Goal: Task Accomplishment & Management: Manage account settings

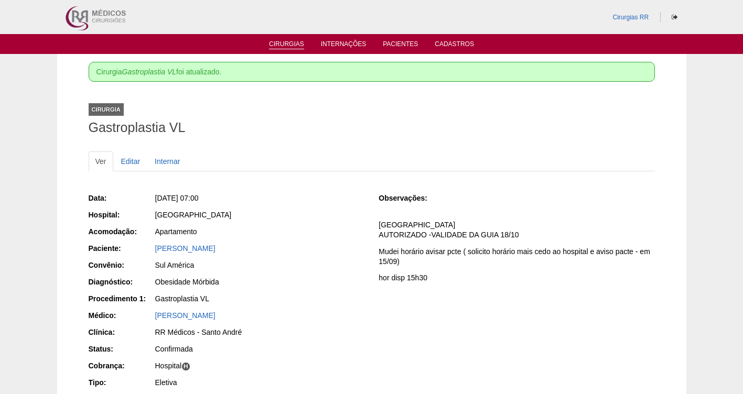
click at [282, 45] on link "Cirurgias" at bounding box center [286, 44] width 35 height 9
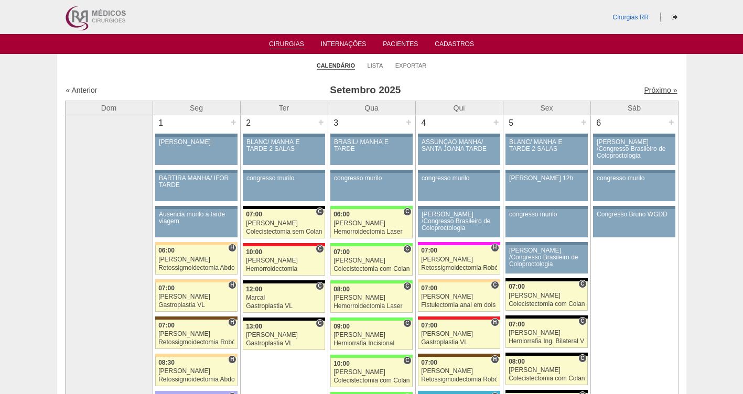
click at [651, 90] on link "Próximo »" at bounding box center [660, 90] width 33 height 8
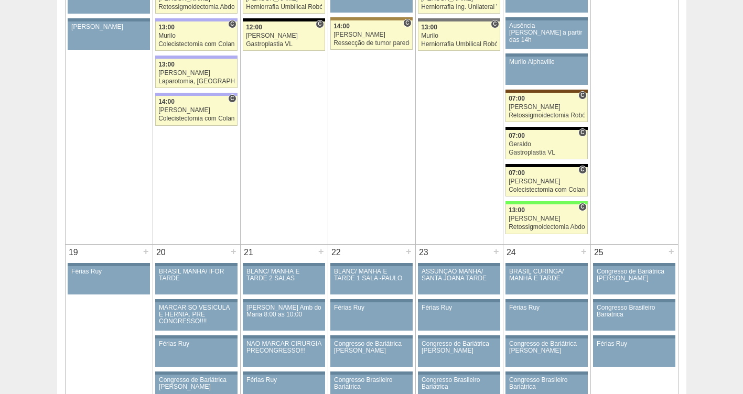
scroll to position [1030, 0]
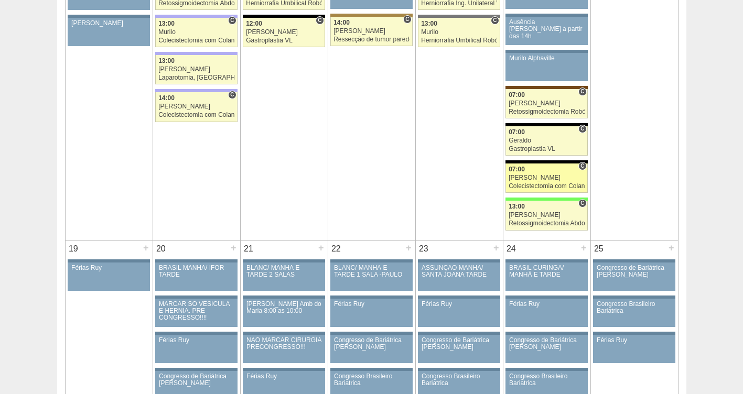
click at [523, 178] on div "[PERSON_NAME]" at bounding box center [547, 178] width 76 height 7
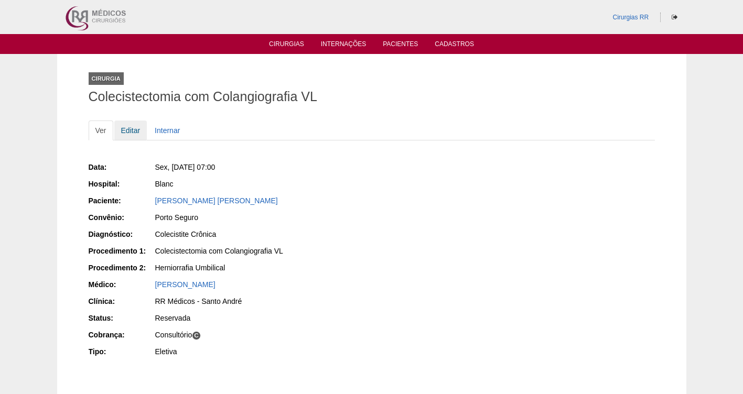
click at [127, 131] on link "Editar" at bounding box center [130, 131] width 33 height 20
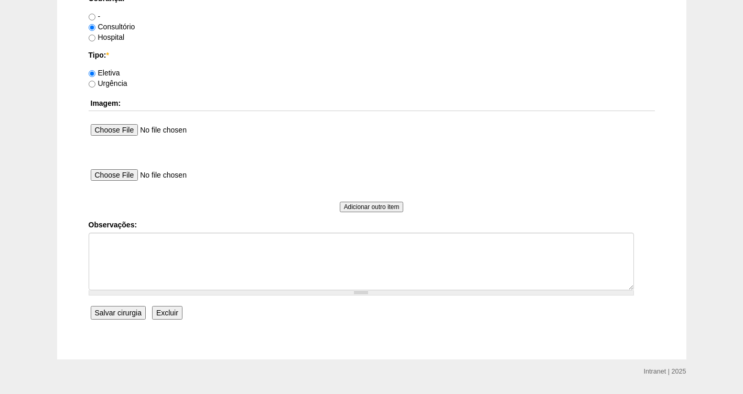
scroll to position [957, 0]
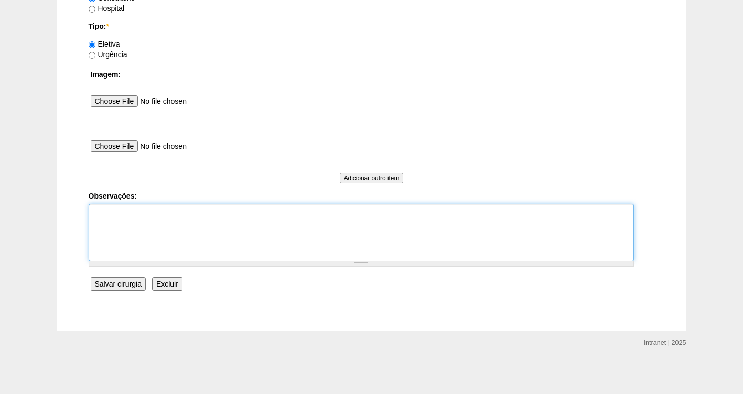
click at [111, 213] on textarea "Observações:" at bounding box center [361, 233] width 545 height 58
type textarea "f"
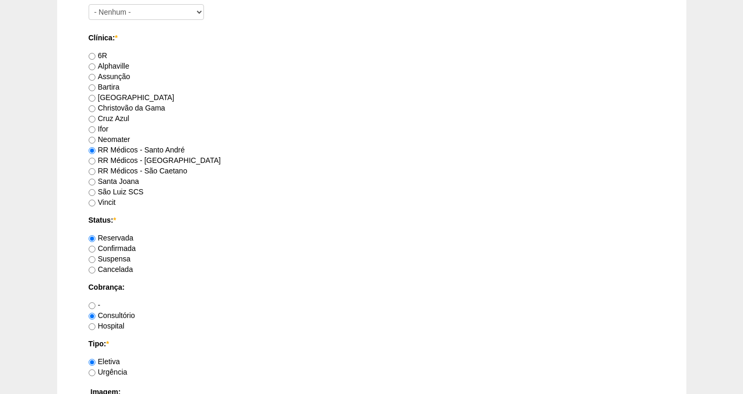
scroll to position [605, 0]
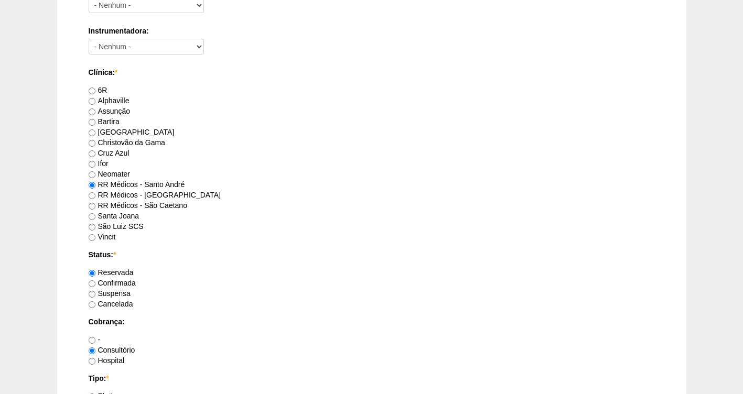
type textarea "FATURADA CONSULTORIO"
click at [122, 284] on label "Confirmada" at bounding box center [112, 283] width 47 height 8
click at [95, 284] on input "Confirmada" at bounding box center [92, 284] width 7 height 7
radio input "true"
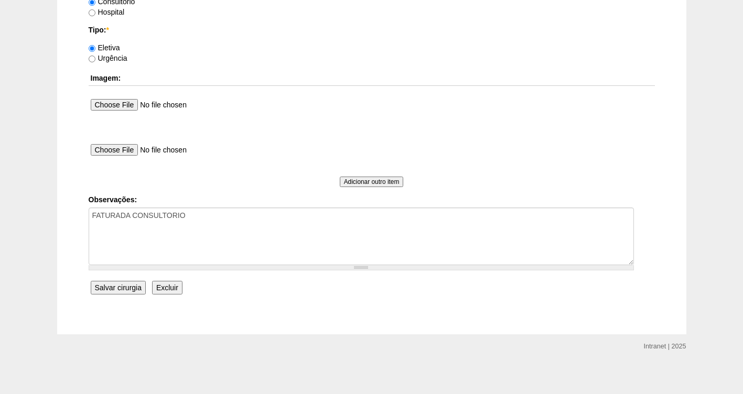
scroll to position [957, 0]
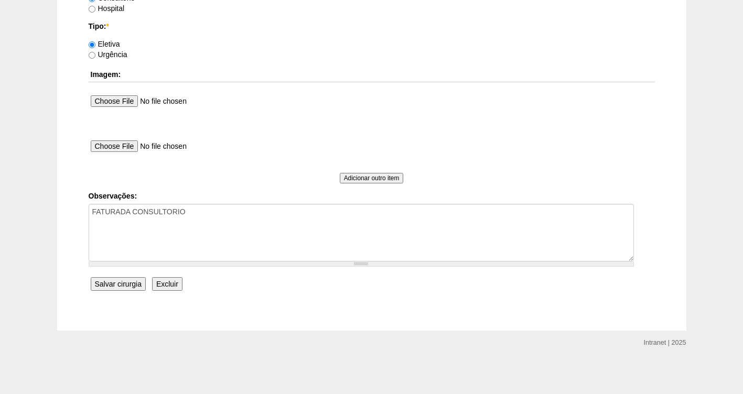
click at [110, 283] on input "Salvar cirurgia" at bounding box center [118, 284] width 55 height 14
